Goal: Transaction & Acquisition: Download file/media

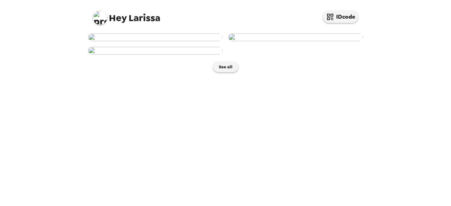
scroll to position [191, 0]
click at [168, 55] on img at bounding box center [155, 51] width 135 height 8
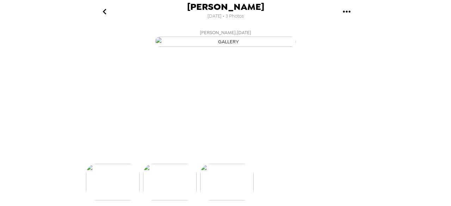
scroll to position [0, 113]
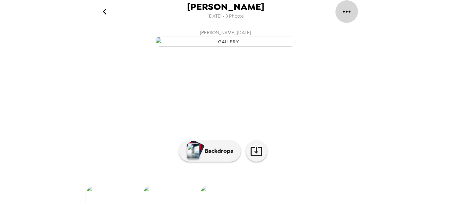
click at [349, 7] on icon "gallery menu" at bounding box center [346, 11] width 11 height 11
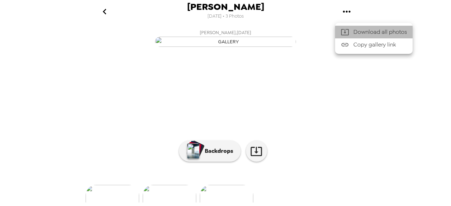
click at [376, 35] on span "Download all photos" at bounding box center [381, 32] width 54 height 8
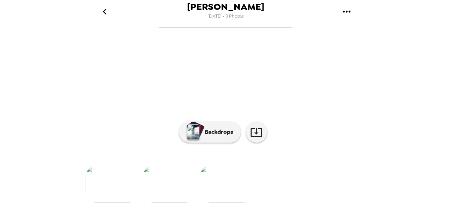
scroll to position [99, 0]
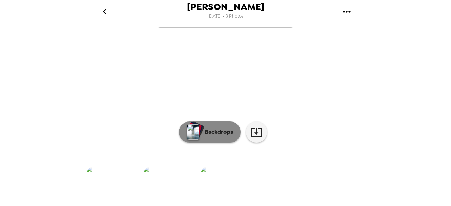
click at [204, 132] on button "Backdrops" at bounding box center [210, 132] width 62 height 21
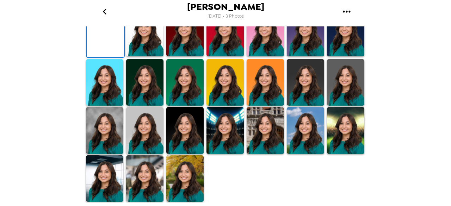
scroll to position [217, 0]
click at [141, 176] on img at bounding box center [144, 178] width 37 height 47
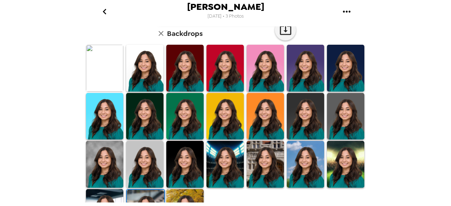
scroll to position [195, 0]
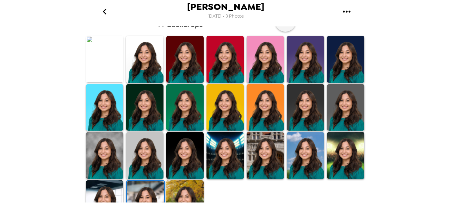
click at [175, 192] on img at bounding box center [184, 203] width 37 height 47
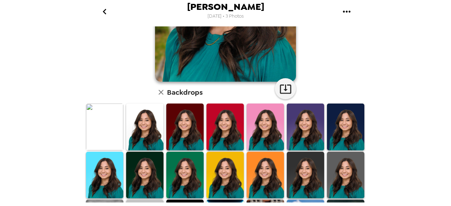
scroll to position [126, 0]
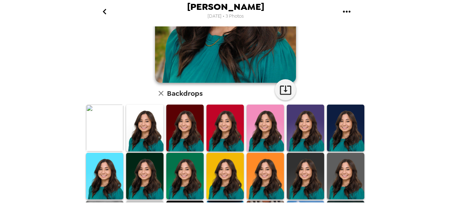
click at [145, 115] on img at bounding box center [144, 128] width 37 height 47
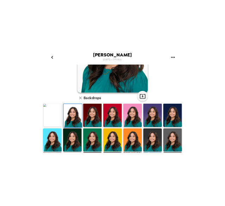
scroll to position [0, 0]
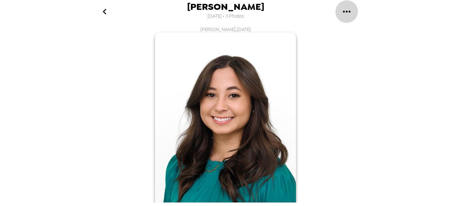
click at [345, 12] on icon "gallery menu" at bounding box center [346, 11] width 11 height 11
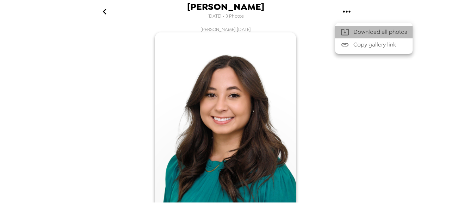
click at [356, 32] on span "Download all photos" at bounding box center [381, 32] width 54 height 8
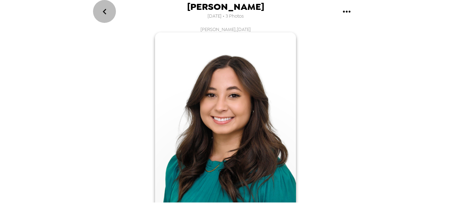
click at [104, 11] on icon "go back" at bounding box center [105, 12] width 4 height 6
